Goal: Transaction & Acquisition: Purchase product/service

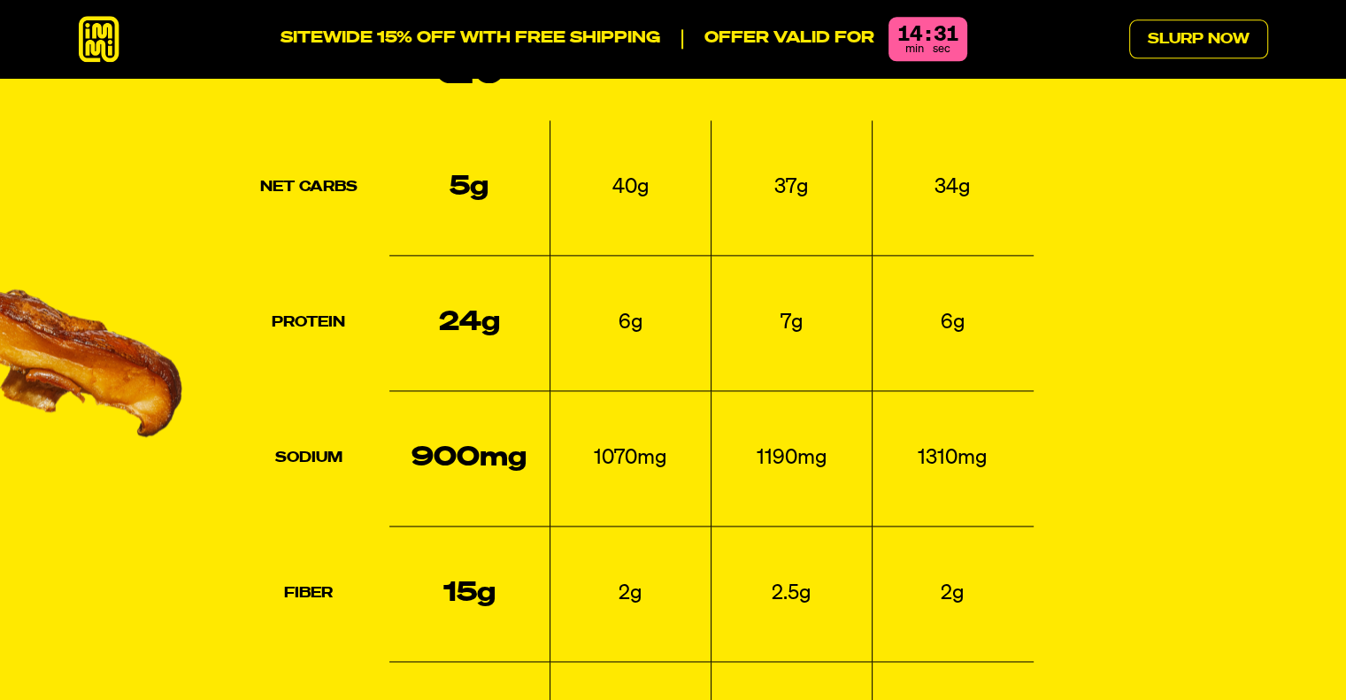
scroll to position [2596, 0]
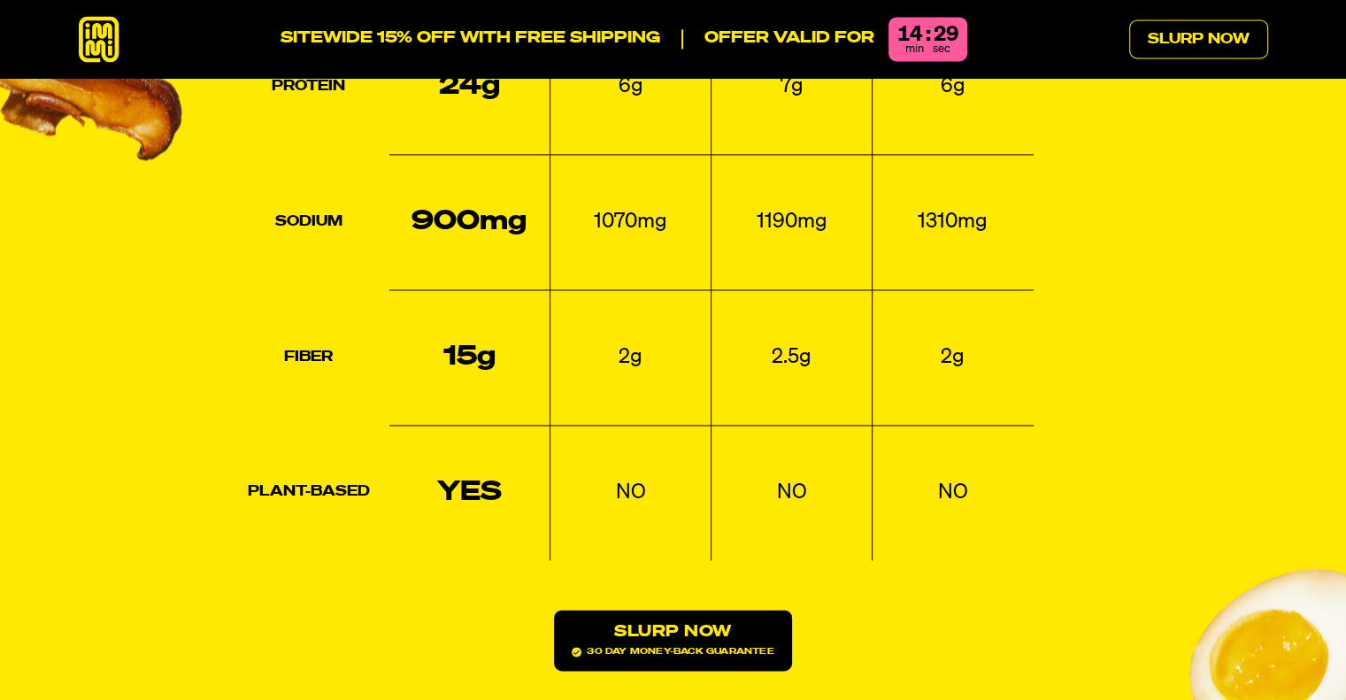
click at [685, 610] on link "Slurp Now 30 day money-back guarantee" at bounding box center [672, 640] width 237 height 61
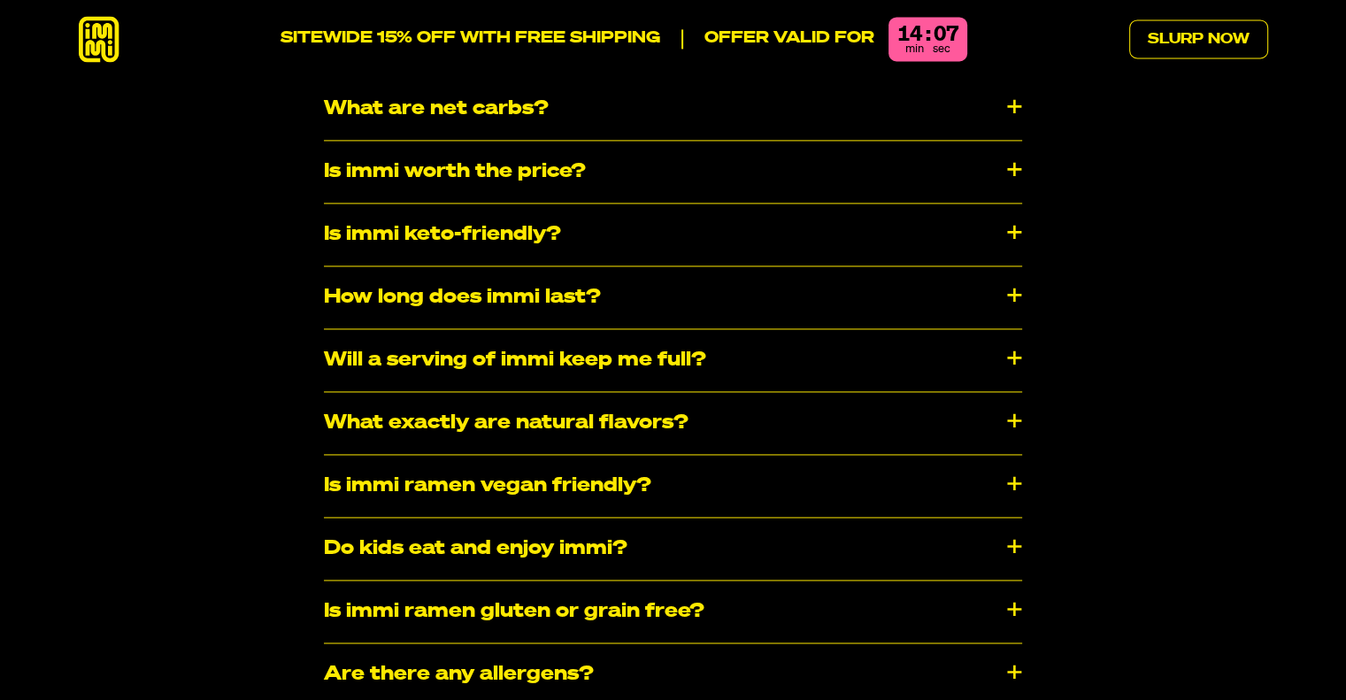
scroll to position [9367, 0]
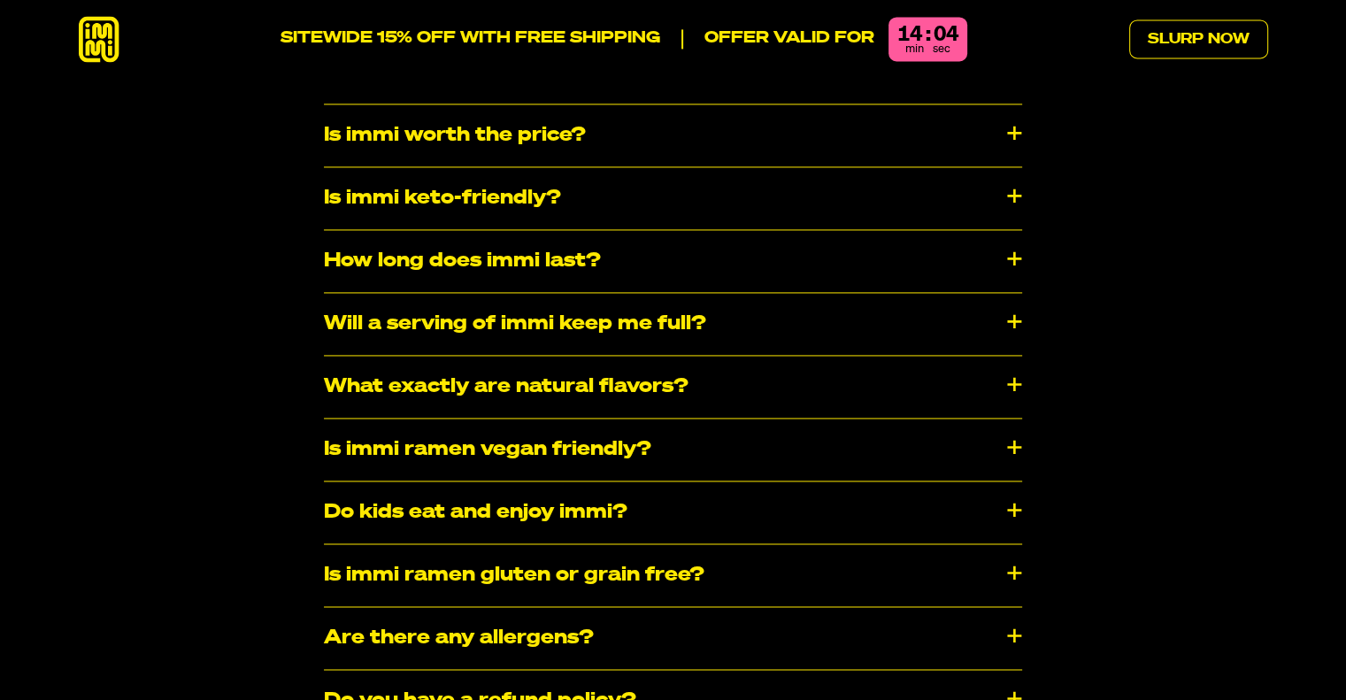
click at [1016, 419] on div "Is immi ramen vegan friendly?" at bounding box center [673, 450] width 698 height 62
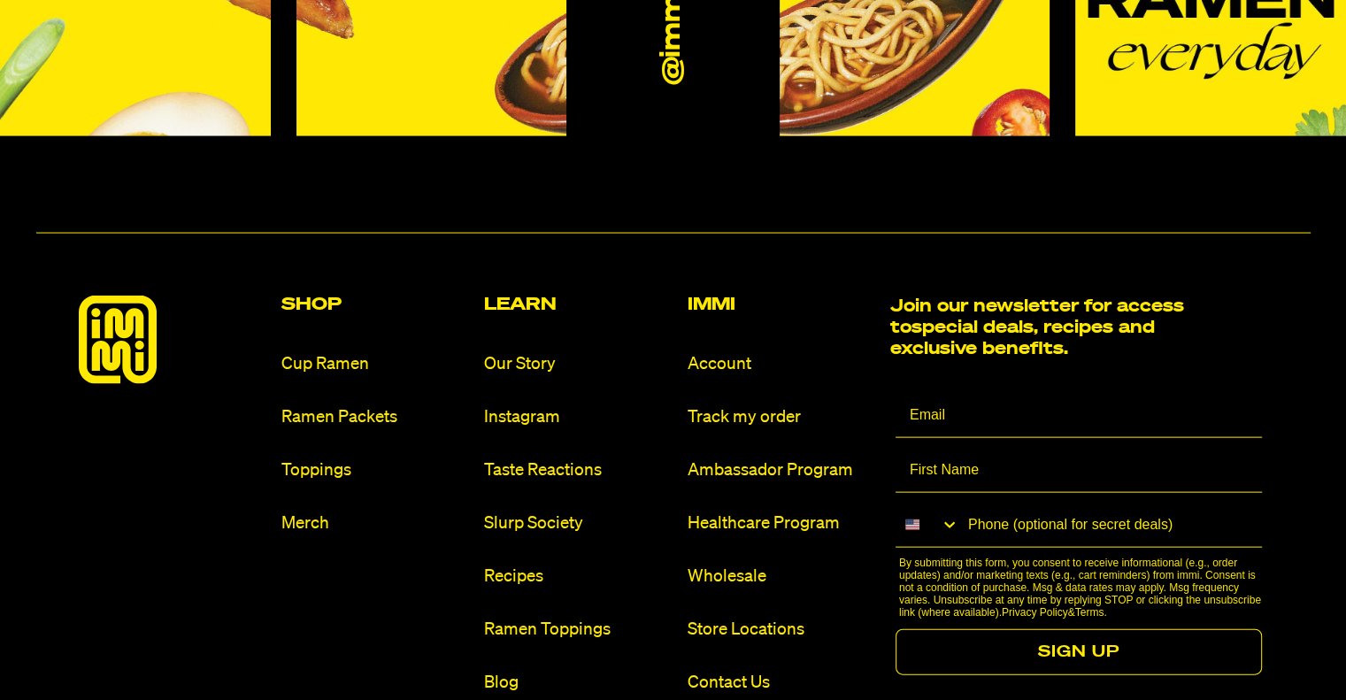
scroll to position [10547, 0]
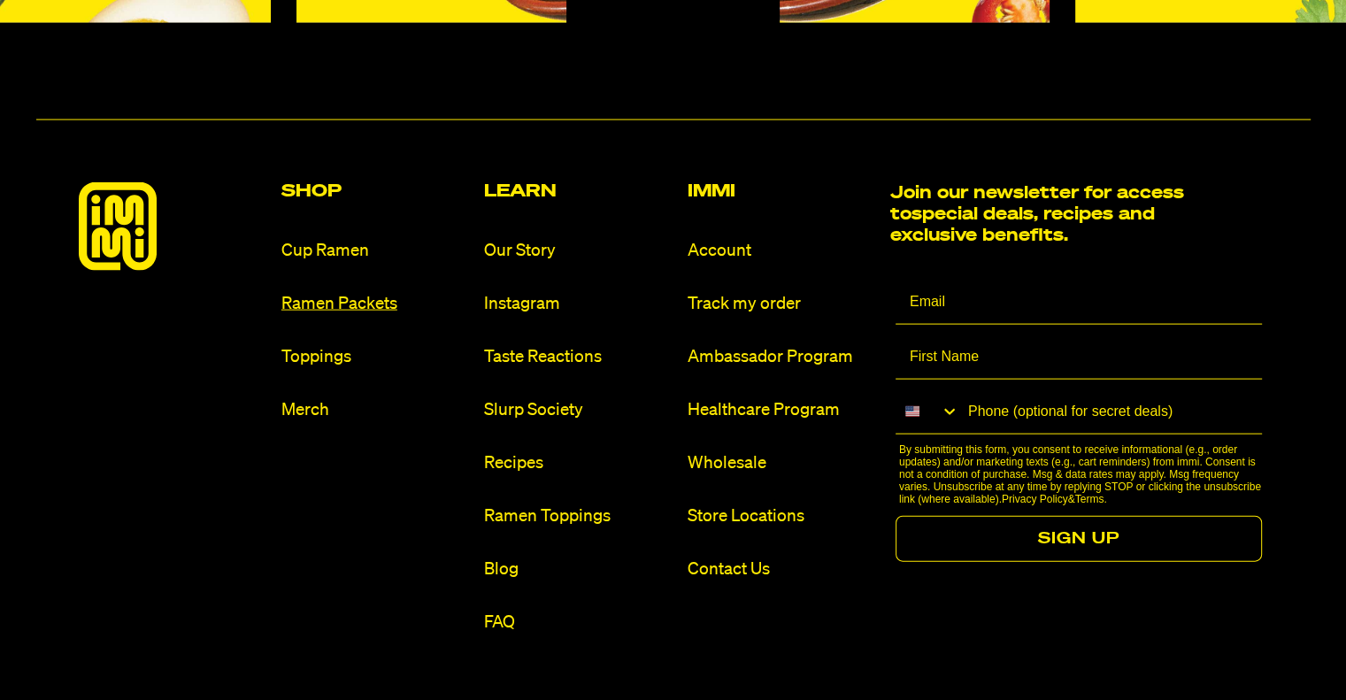
click at [322, 292] on link "Ramen Packets" at bounding box center [375, 304] width 189 height 24
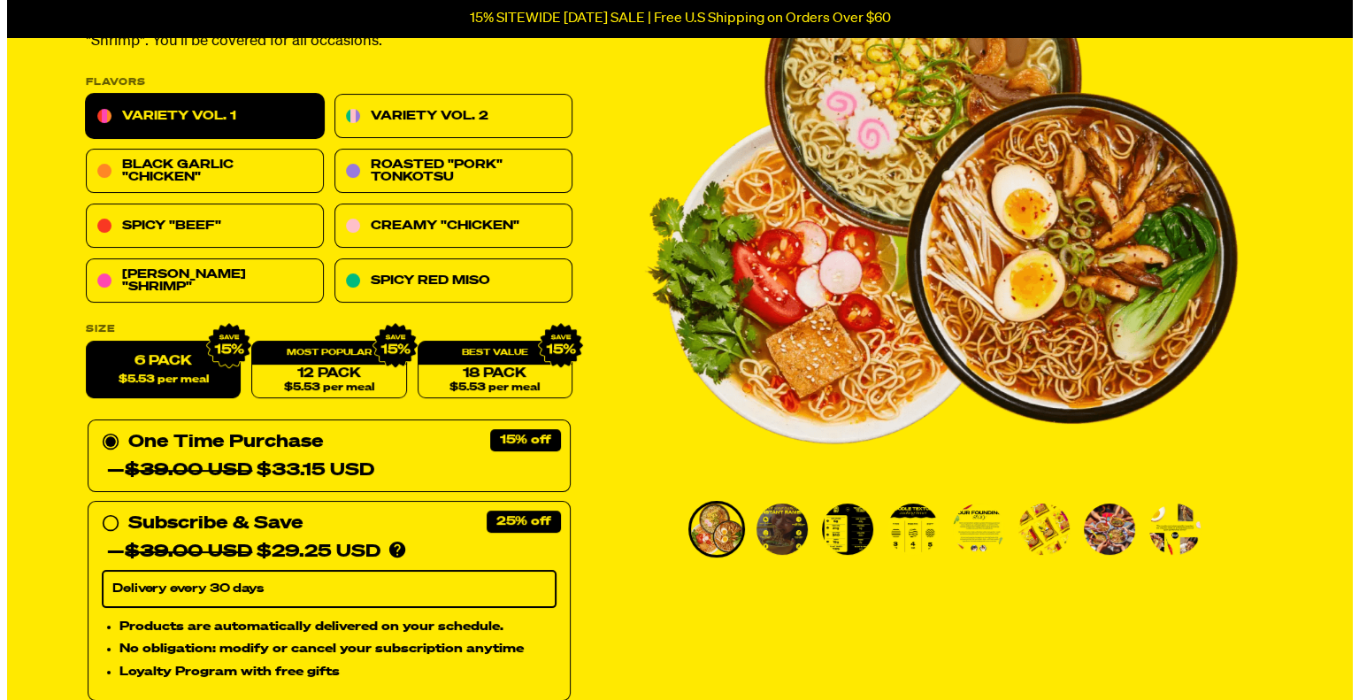
scroll to position [472, 0]
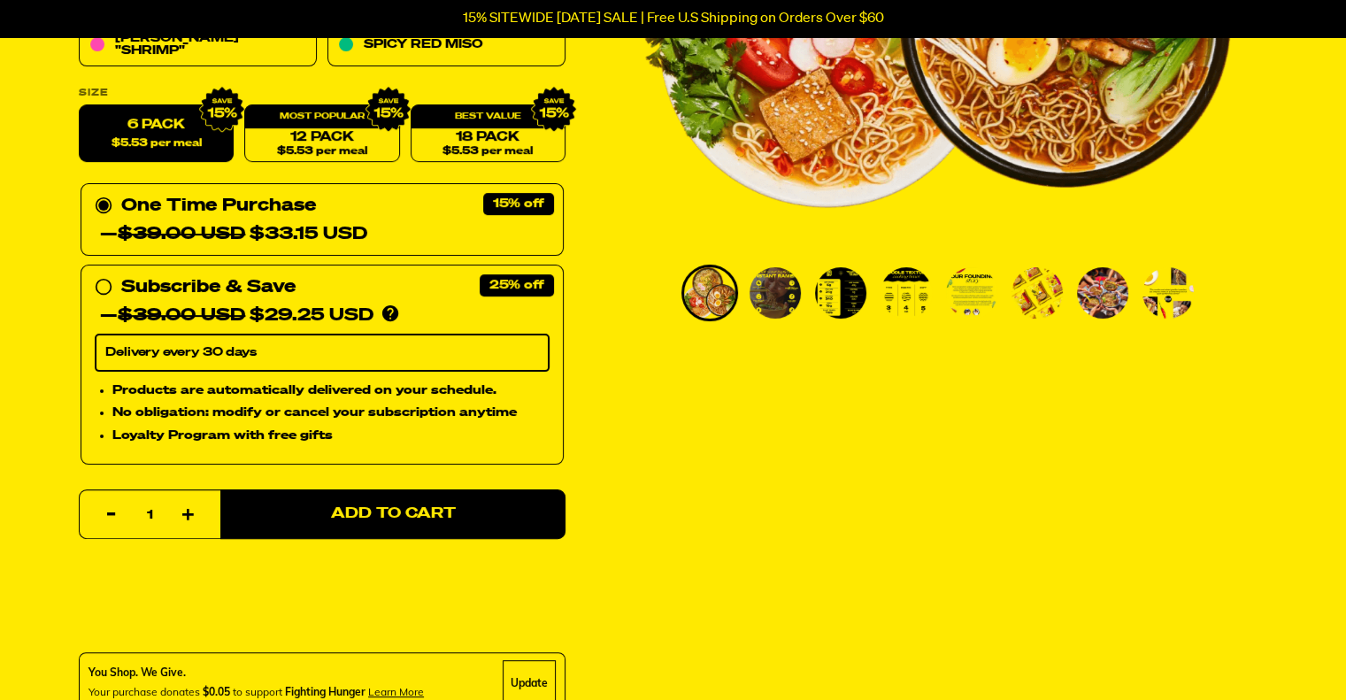
click at [397, 229] on div "One Time Purchase — $39.00 USD $33.15 USD" at bounding box center [322, 220] width 455 height 57
click at [106, 192] on input "One Time Purchase — $39.00 USD $33.15 USD" at bounding box center [101, 192] width 12 height 0
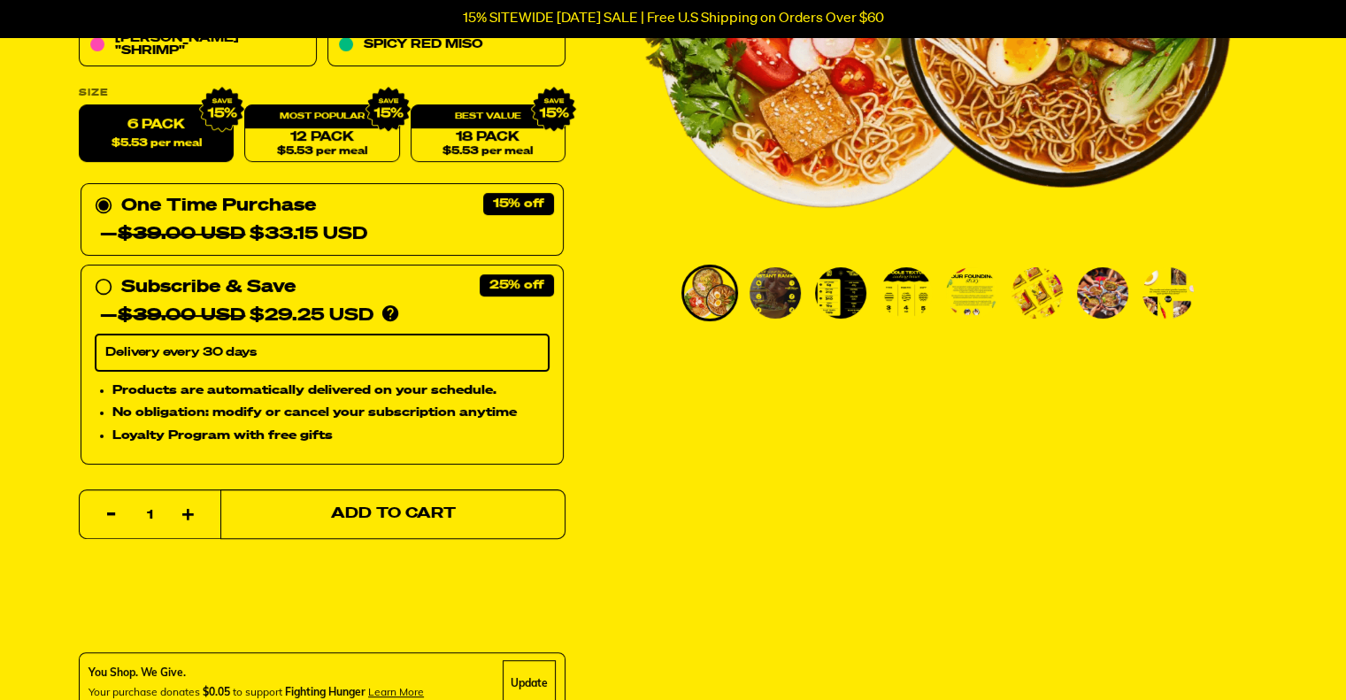
click at [410, 514] on span "Add to Cart" at bounding box center [392, 514] width 125 height 15
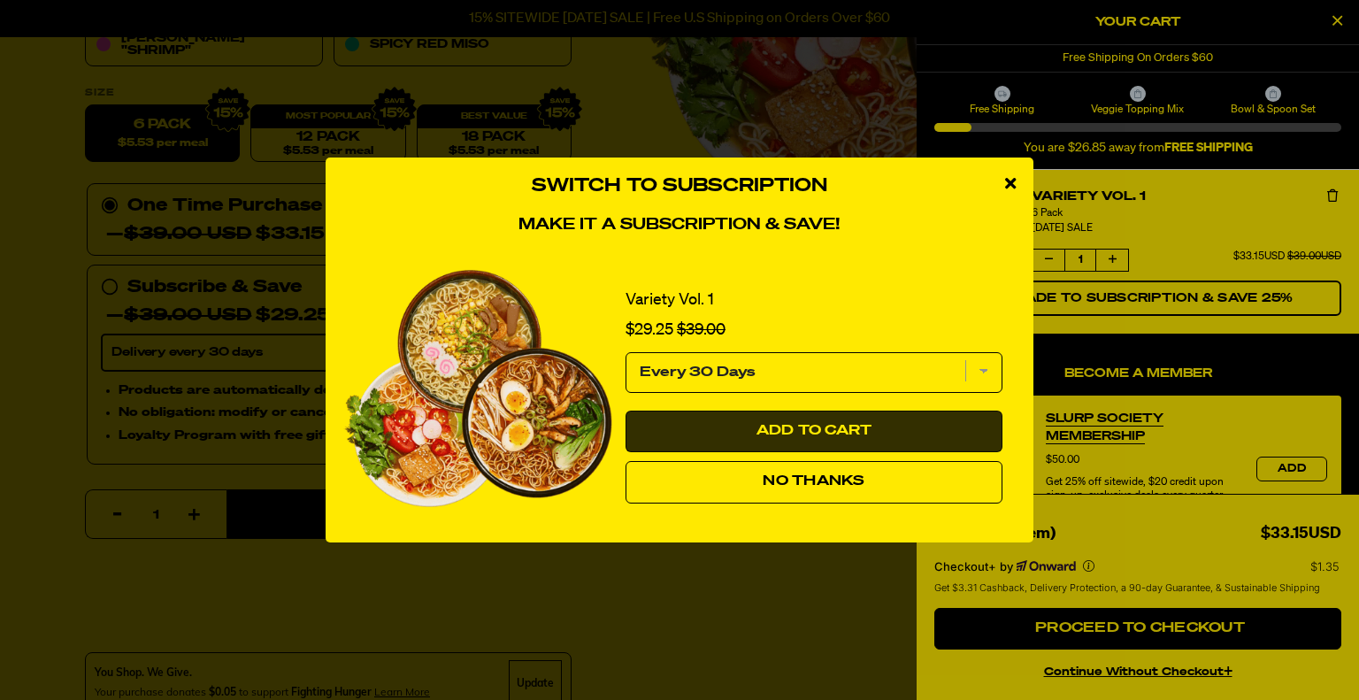
click at [840, 427] on span "Add to Cart" at bounding box center [815, 431] width 116 height 14
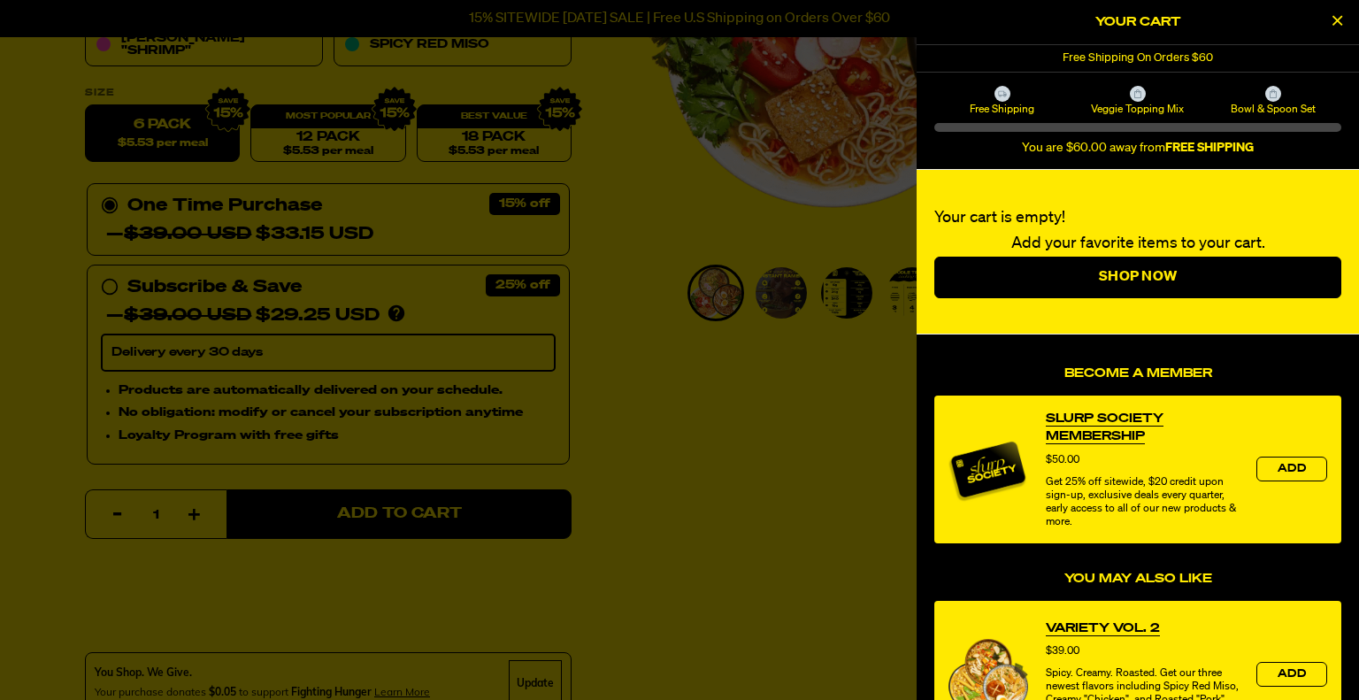
select select "Every 30 Days"
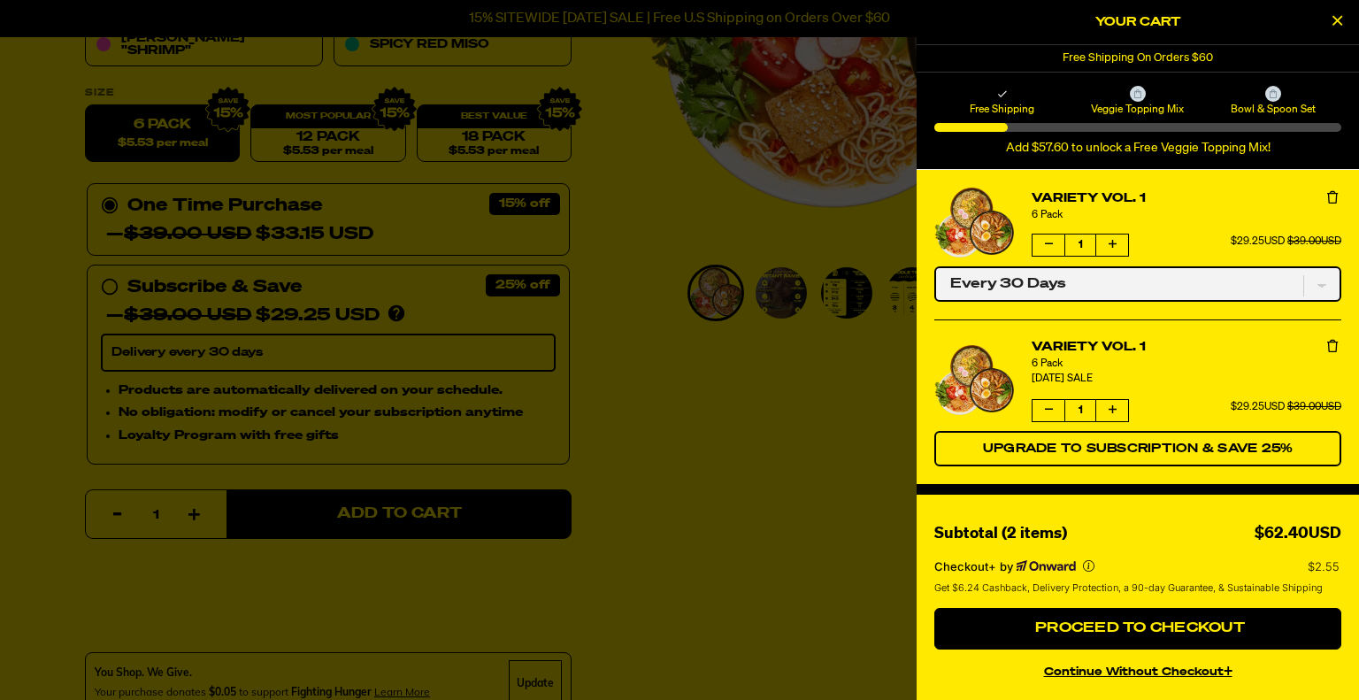
click at [1307, 282] on select "One-time only Every 30 Days" at bounding box center [1138, 283] width 407 height 35
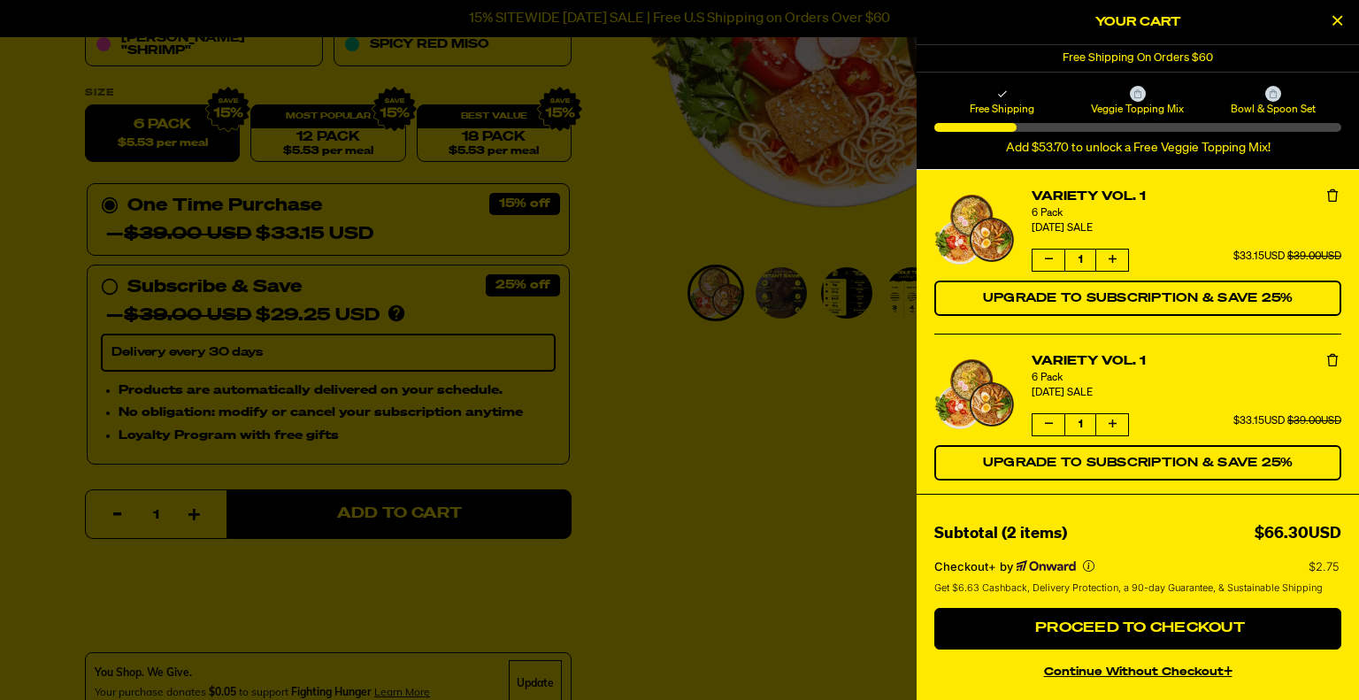
click at [1328, 359] on icon "Remove Variety Vol. 1" at bounding box center [1333, 360] width 11 height 12
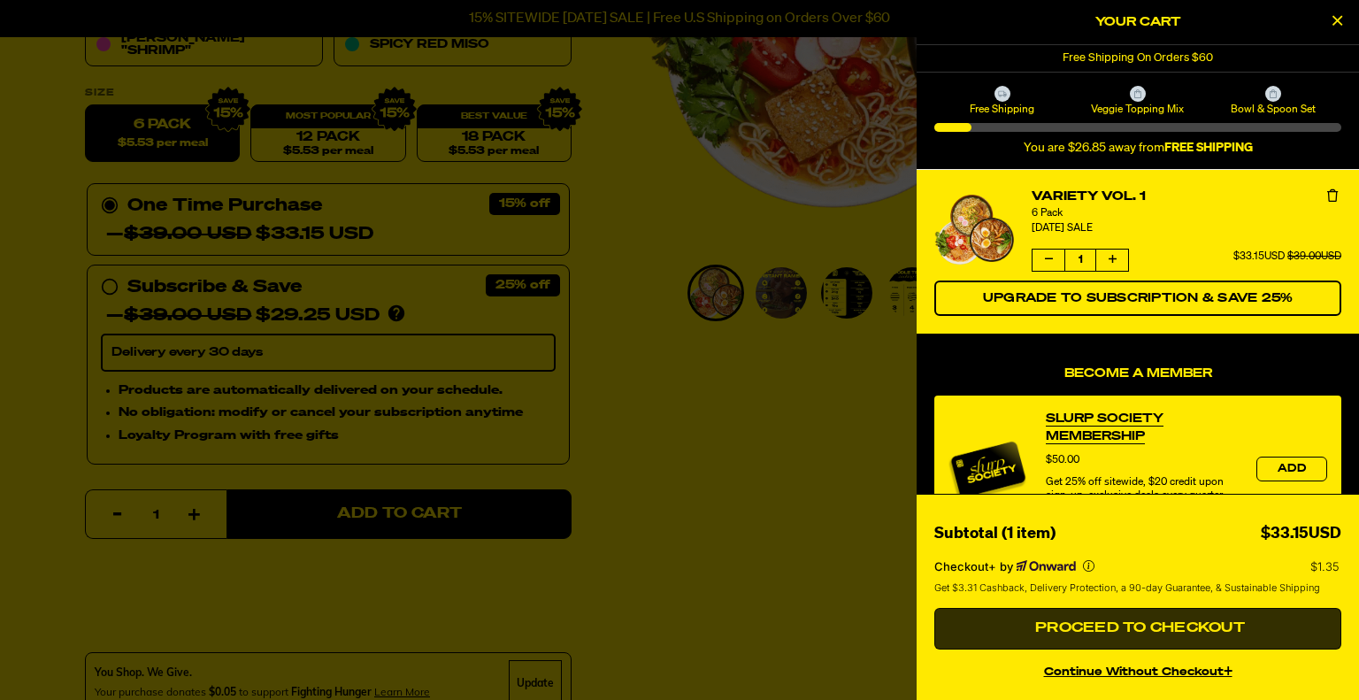
click at [1171, 632] on span "Proceed to Checkout" at bounding box center [1138, 628] width 214 height 14
